Goal: Task Accomplishment & Management: Use online tool/utility

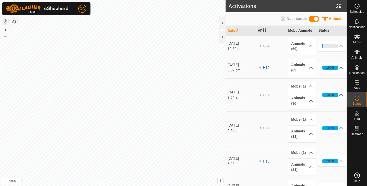
click at [340, 45] on p-accordion-header "1%" at bounding box center [332, 46] width 28 height 10
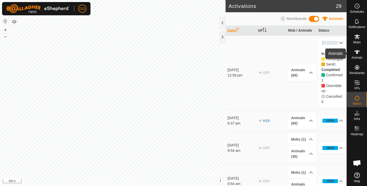
click at [355, 53] on icon at bounding box center [357, 52] width 6 height 6
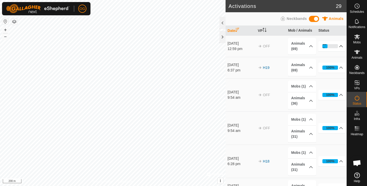
click at [341, 45] on p-accordion-header "33%" at bounding box center [332, 46] width 28 height 10
click at [342, 46] on p-accordion-header "94%" at bounding box center [332, 46] width 28 height 10
click at [342, 47] on p-accordion-header "94%" at bounding box center [332, 46] width 28 height 10
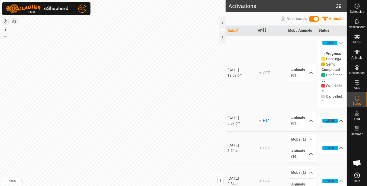
click at [341, 43] on p-accordion-header "94%" at bounding box center [332, 43] width 28 height 10
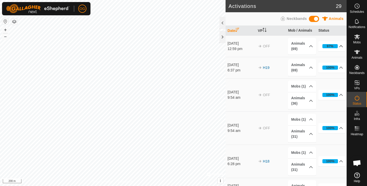
click at [341, 46] on p-accordion-header "97%" at bounding box center [332, 46] width 28 height 10
click at [341, 45] on p-accordion-header "97%" at bounding box center [332, 46] width 28 height 10
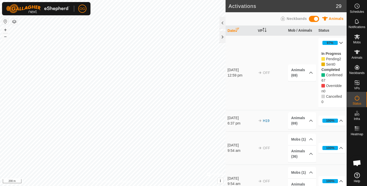
click at [341, 45] on p-accordion-header "97%" at bounding box center [332, 43] width 28 height 10
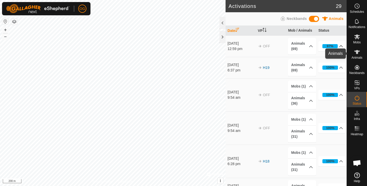
click at [357, 54] on icon at bounding box center [357, 52] width 6 height 6
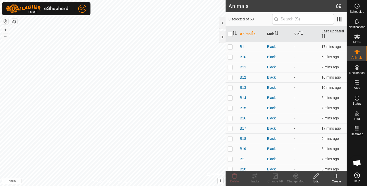
click at [256, 158] on div "B2" at bounding box center [251, 158] width 23 height 5
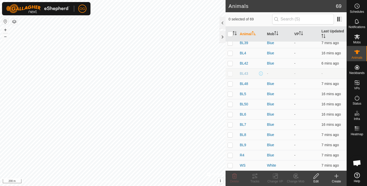
scroll to position [575, 0]
click at [230, 74] on p-checkbox at bounding box center [230, 73] width 5 height 4
checkbox input "true"
click at [243, 74] on span "BL43" at bounding box center [244, 73] width 8 height 5
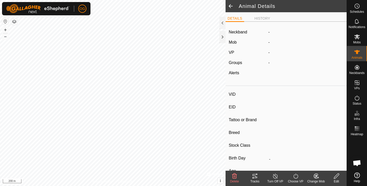
type input "BL43"
type input "951010002544308"
type input "-"
type input "Angus"
type input "-"
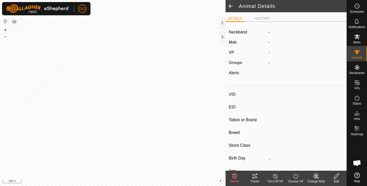
type input "0 kg"
type input "-"
click at [230, 6] on span at bounding box center [231, 6] width 10 height 12
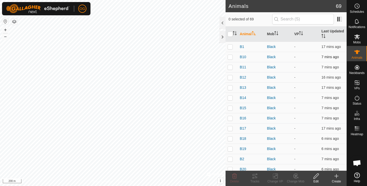
click at [256, 57] on div "B10" at bounding box center [251, 56] width 23 height 5
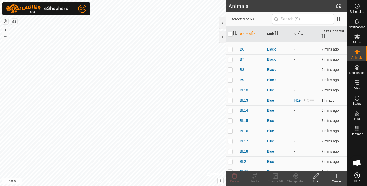
scroll to position [273, 0]
click at [230, 101] on p-checkbox at bounding box center [230, 100] width 5 height 4
checkbox input "true"
click at [8, 30] on button "+" at bounding box center [5, 30] width 6 height 6
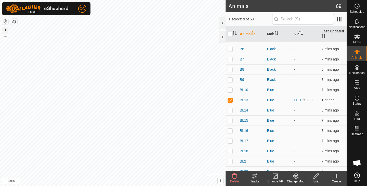
click at [8, 30] on button "+" at bounding box center [5, 30] width 6 height 6
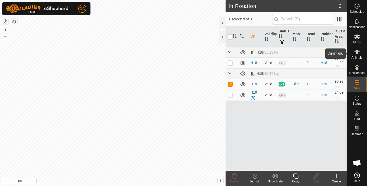
click at [357, 54] on icon at bounding box center [357, 52] width 6 height 4
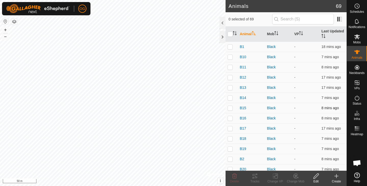
click at [258, 107] on div "B15" at bounding box center [251, 107] width 23 height 5
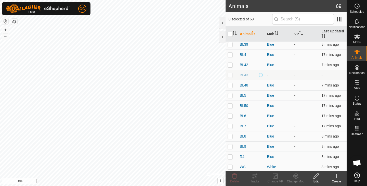
scroll to position [575, 0]
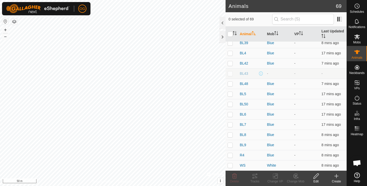
click at [235, 73] on td at bounding box center [232, 73] width 12 height 10
checkbox input "true"
click at [6, 37] on button "–" at bounding box center [5, 36] width 6 height 6
click at [5, 36] on button "–" at bounding box center [5, 36] width 6 height 6
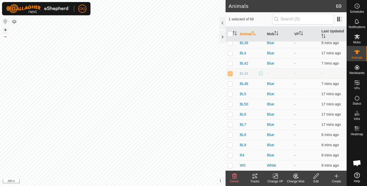
click at [5, 31] on button "+" at bounding box center [5, 30] width 6 height 6
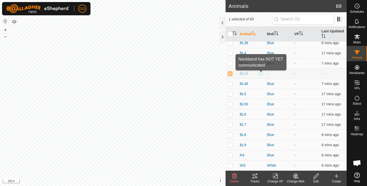
click at [262, 74] on span at bounding box center [261, 73] width 4 height 4
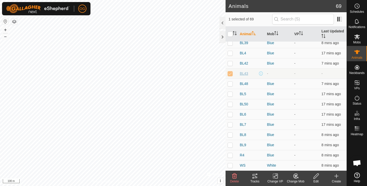
click at [241, 73] on span "BL43" at bounding box center [244, 73] width 8 height 5
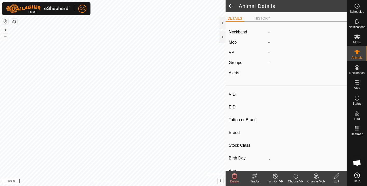
type input "BL43"
type input "951010002544308"
type input "-"
type input "Angus"
type input "-"
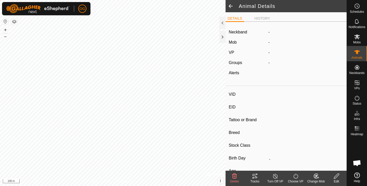
type input "0 kg"
type input "-"
click at [231, 7] on span at bounding box center [231, 6] width 10 height 12
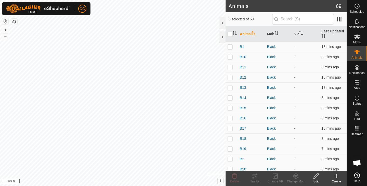
click at [256, 64] on td "B11" at bounding box center [251, 67] width 27 height 10
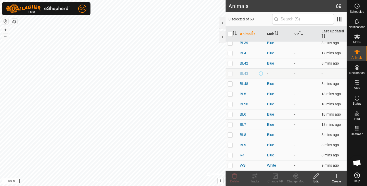
scroll to position [575, 0]
click at [230, 35] on input "checkbox" at bounding box center [230, 34] width 5 height 5
checkbox input "true"
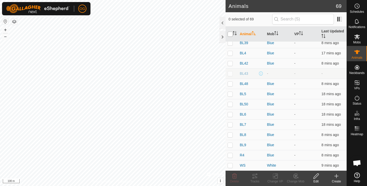
checkbox input "true"
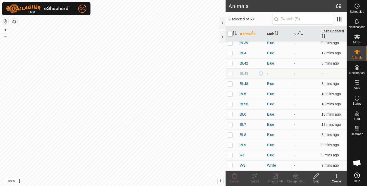
checkbox input "true"
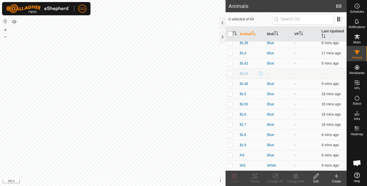
checkbox input "true"
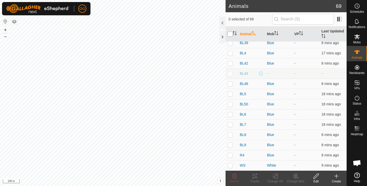
checkbox input "true"
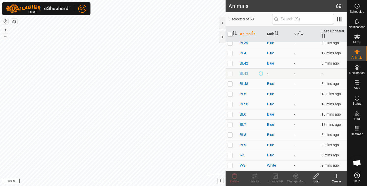
checkbox input "true"
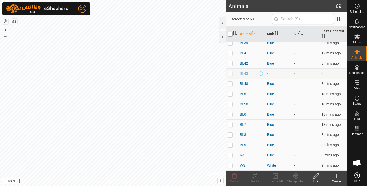
checkbox input "true"
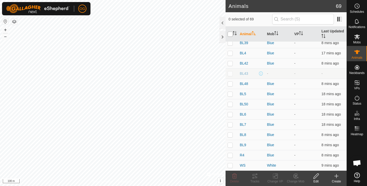
checkbox input "true"
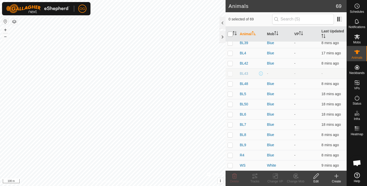
checkbox input "true"
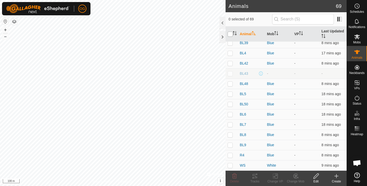
checkbox input "true"
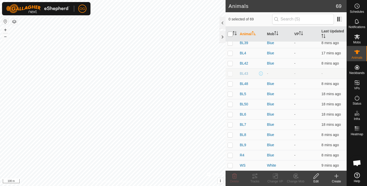
checkbox input "true"
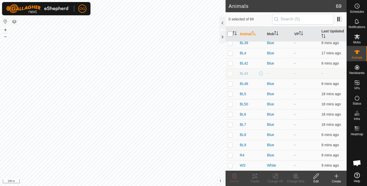
checkbox input "true"
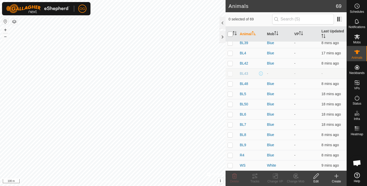
checkbox input "true"
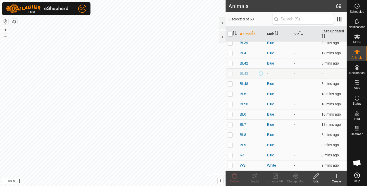
checkbox input "true"
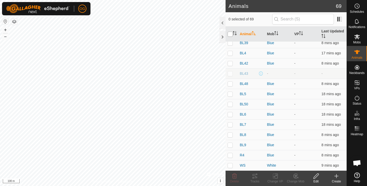
checkbox input "true"
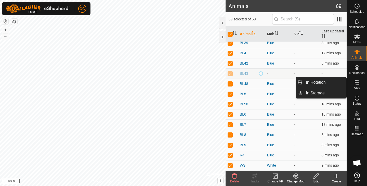
click at [359, 82] on icon at bounding box center [357, 83] width 6 height 6
click at [327, 81] on link "In Rotation" at bounding box center [325, 82] width 44 height 10
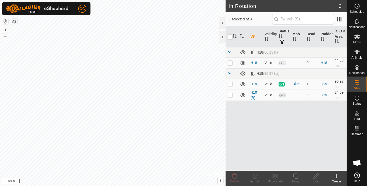
checkbox input "true"
click at [356, 50] on icon at bounding box center [357, 52] width 6 height 6
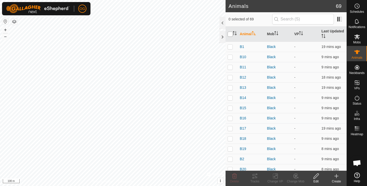
click at [229, 34] on input "checkbox" at bounding box center [230, 34] width 5 height 5
checkbox input "true"
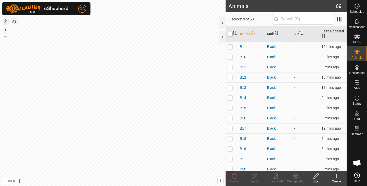
checkbox input "true"
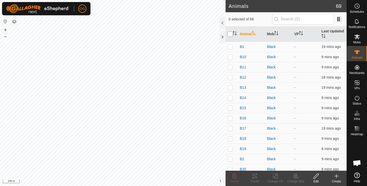
checkbox input "true"
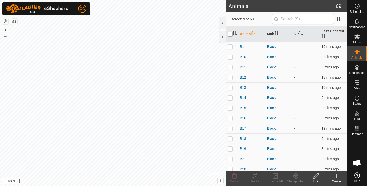
checkbox input "true"
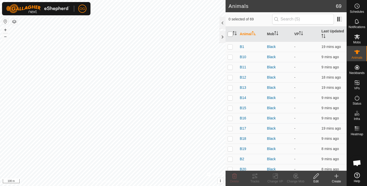
checkbox input "true"
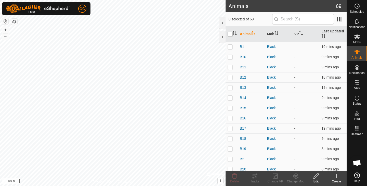
checkbox input "true"
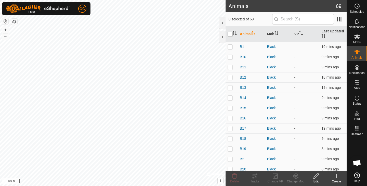
checkbox input "true"
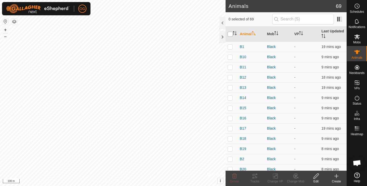
checkbox input "true"
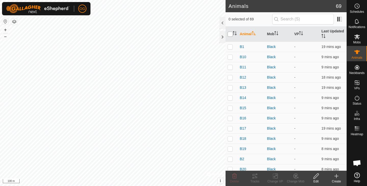
checkbox input "true"
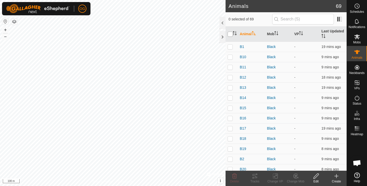
checkbox input "true"
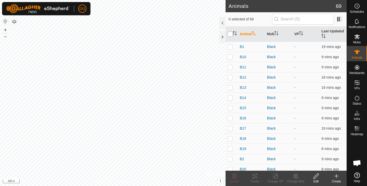
checkbox input "true"
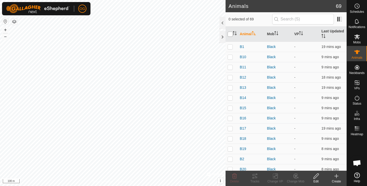
checkbox input "true"
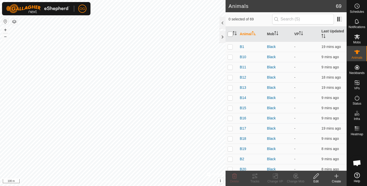
checkbox input "true"
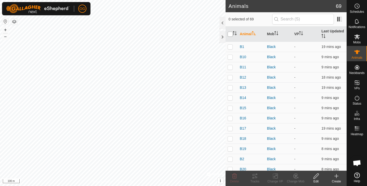
checkbox input "true"
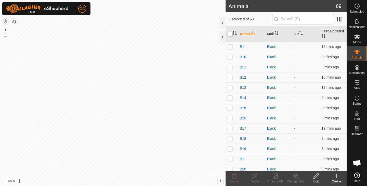
checkbox input "true"
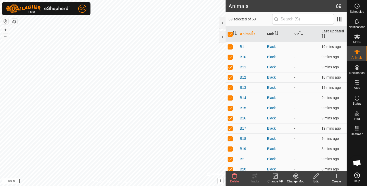
click at [276, 175] on icon at bounding box center [275, 175] width 4 height 3
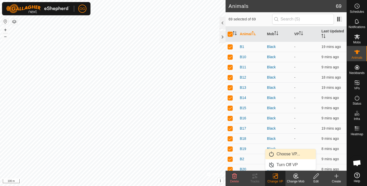
click at [282, 157] on link "Choose VP..." at bounding box center [290, 154] width 50 height 10
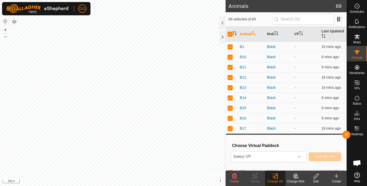
click at [282, 157] on span "Select VP" at bounding box center [262, 156] width 63 height 10
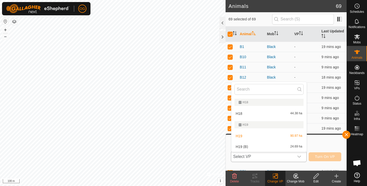
click at [282, 147] on li "H19 (B) 24.69 ha" at bounding box center [268, 146] width 75 height 10
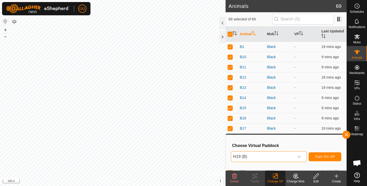
click at [326, 157] on span "Turn On VP" at bounding box center [325, 156] width 20 height 4
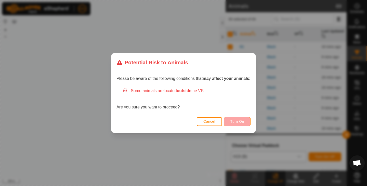
click at [244, 122] on span "Turn On" at bounding box center [237, 121] width 14 height 4
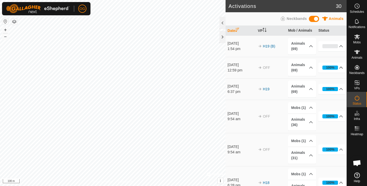
click at [342, 67] on p-accordion-header "100%" at bounding box center [332, 67] width 28 height 10
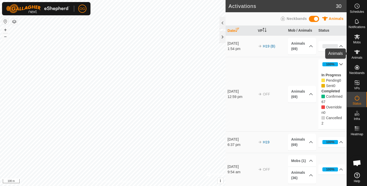
click at [357, 52] on icon at bounding box center [357, 52] width 6 height 4
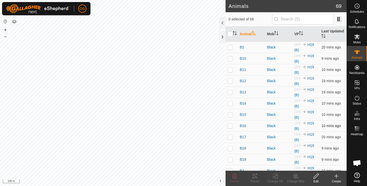
click at [258, 127] on div "B16" at bounding box center [251, 125] width 23 height 5
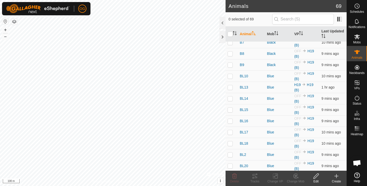
scroll to position [316, 0]
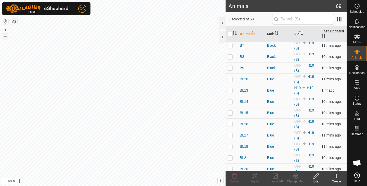
click at [5, 38] on button "–" at bounding box center [5, 36] width 6 height 6
